Goal: Information Seeking & Learning: Check status

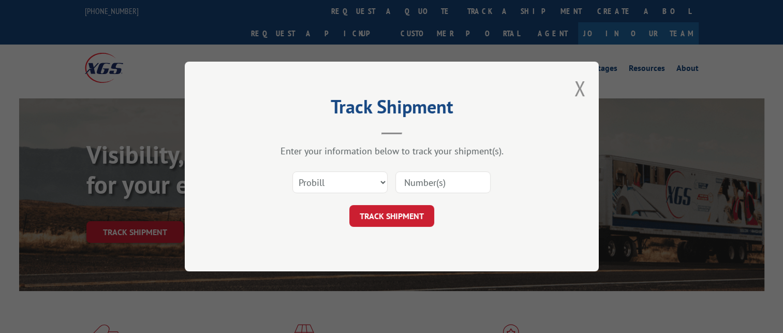
click at [429, 181] on input at bounding box center [442, 182] width 95 height 22
paste input "16571176"
type input "16571176"
click at [401, 215] on button "TRACK SHIPMENT" at bounding box center [391, 216] width 85 height 22
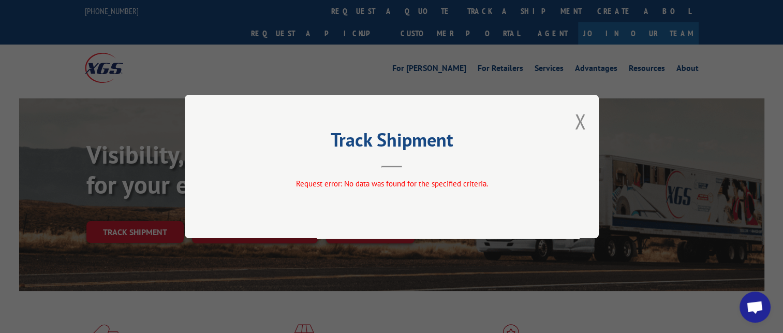
click at [564, 122] on div "Track Shipment Request error: No data was found for the specified criteria." at bounding box center [392, 166] width 414 height 143
click at [578, 123] on button "Close modal" at bounding box center [580, 121] width 11 height 27
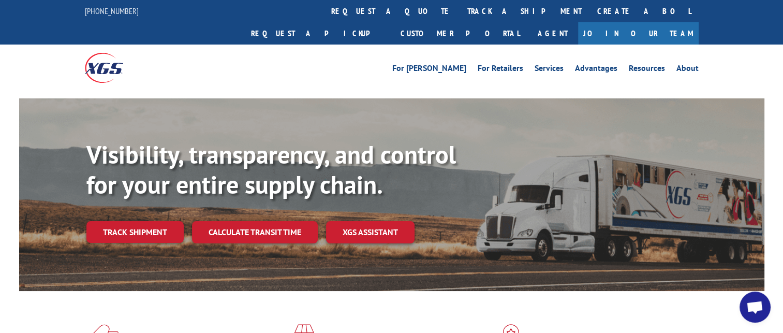
click at [133, 221] on link "Track shipment" at bounding box center [134, 232] width 97 height 22
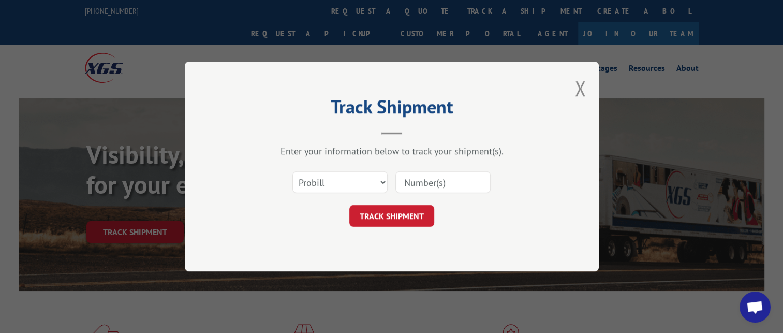
click at [426, 179] on input at bounding box center [442, 182] width 95 height 22
paste input "16571176"
type input "16571176"
click at [411, 218] on button "TRACK SHIPMENT" at bounding box center [391, 216] width 85 height 22
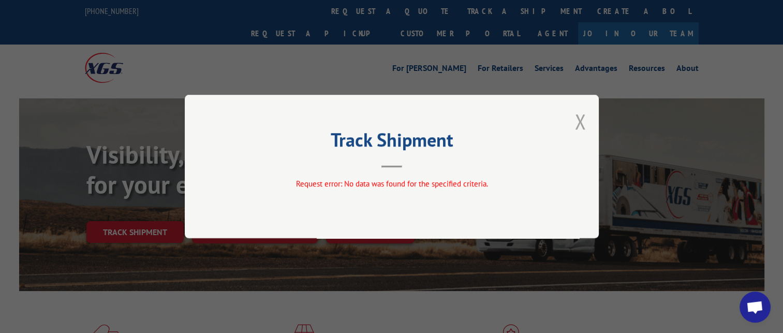
click at [580, 124] on button "Close modal" at bounding box center [580, 121] width 11 height 27
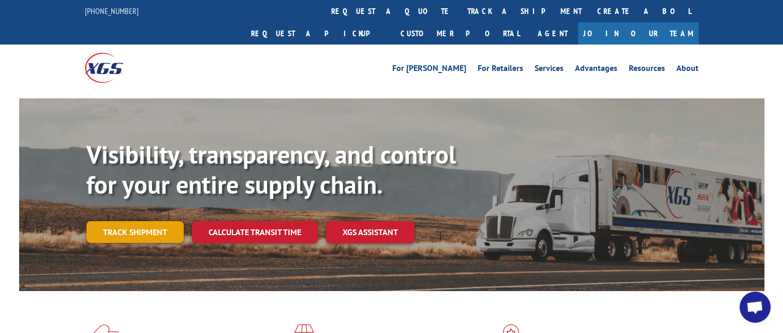
click at [171, 221] on link "Track shipment" at bounding box center [134, 232] width 97 height 22
